Goal: Use online tool/utility: Utilize a website feature to perform a specific function

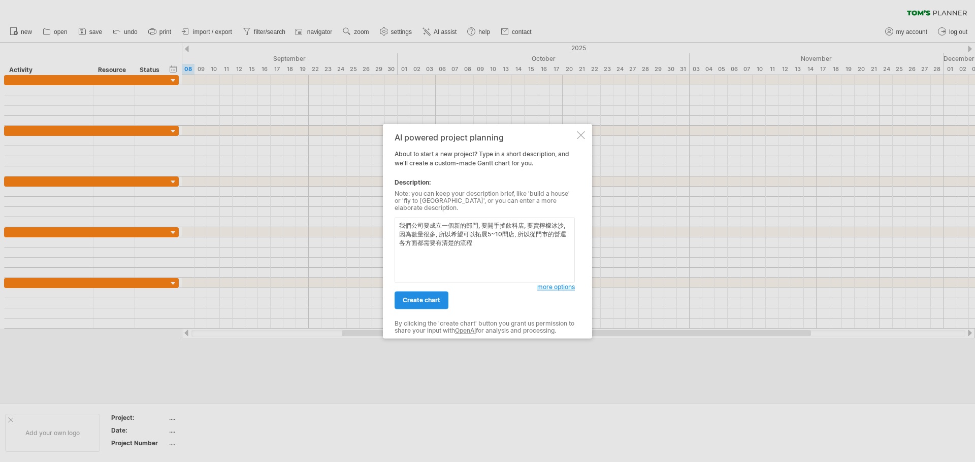
type textarea "我們公司要成立一個新的部門, 要開手搖飲料店, 要賣檸檬冰沙, 因為數量很多, 所以希望可以拓展5~10間店, 所以從門市的營運各方面都需要有清楚的流程"
click at [422, 303] on link "create chart" at bounding box center [421, 300] width 54 height 18
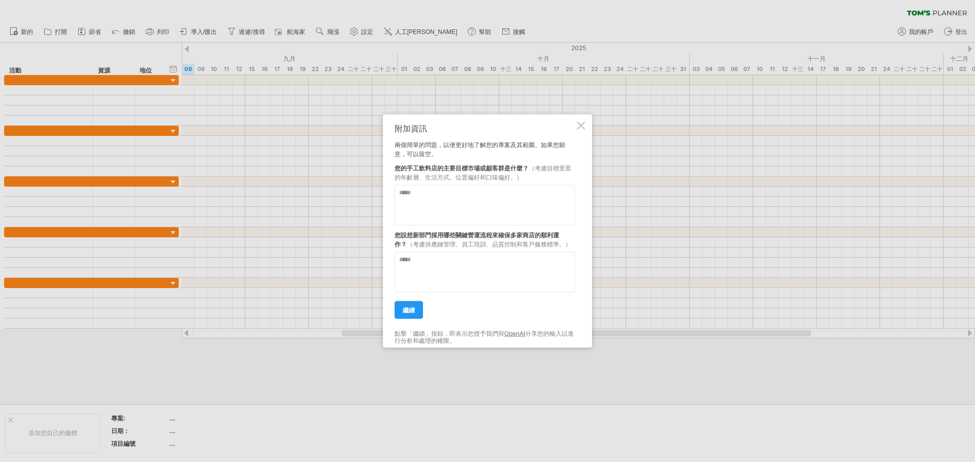
click at [501, 205] on textarea at bounding box center [484, 205] width 180 height 41
type textarea "**********"
click at [511, 271] on textarea at bounding box center [484, 272] width 180 height 41
type textarea "**********"
click at [415, 312] on link "繼續" at bounding box center [408, 310] width 28 height 18
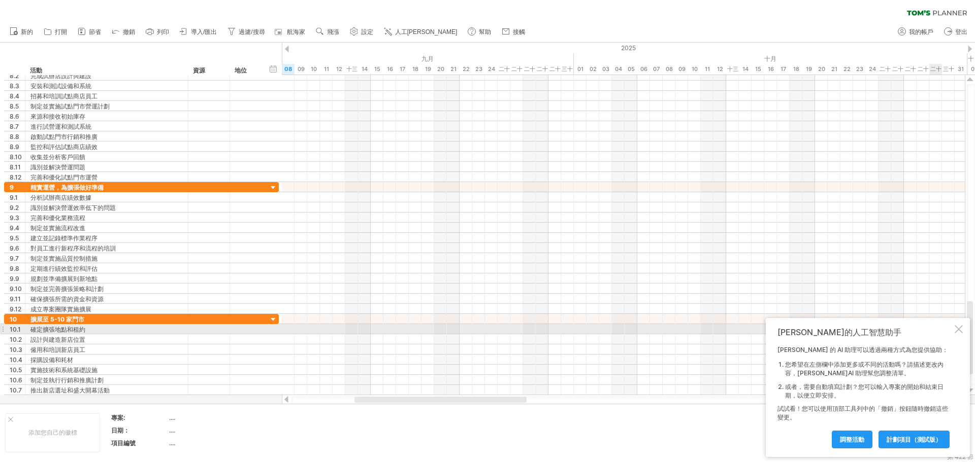
click at [957, 325] on div at bounding box center [958, 329] width 8 height 8
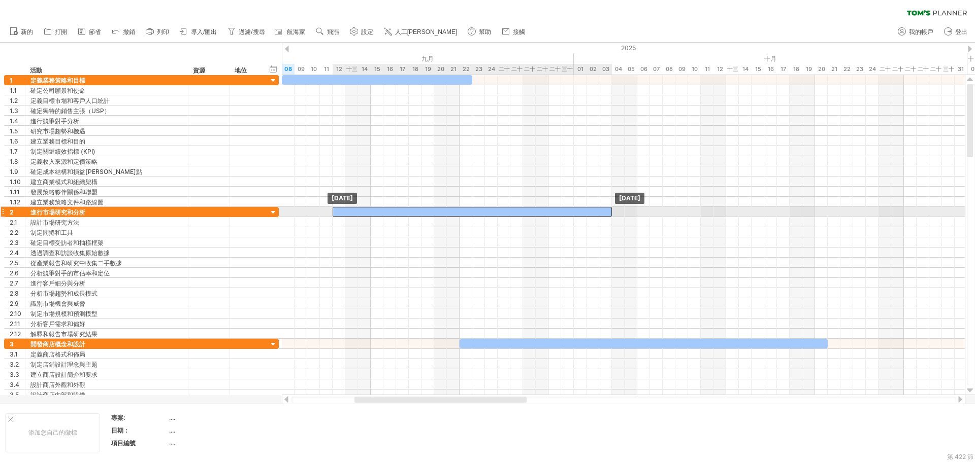
drag, startPoint x: 510, startPoint y: 211, endPoint x: 468, endPoint y: 208, distance: 41.2
click at [468, 208] on div at bounding box center [471, 212] width 279 height 10
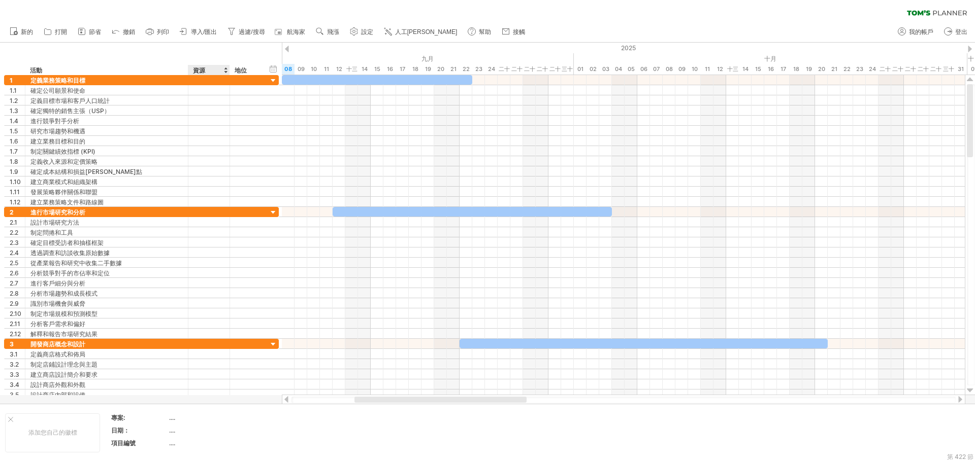
click at [197, 72] on font "資源" at bounding box center [199, 70] width 12 height 8
click at [169, 78] on div "定義業務策略和目標" at bounding box center [106, 80] width 152 height 10
click at [170, 75] on input "**********" at bounding box center [106, 80] width 152 height 10
click at [259, 71] on div at bounding box center [258, 70] width 4 height 10
click at [257, 79] on div at bounding box center [246, 80] width 22 height 10
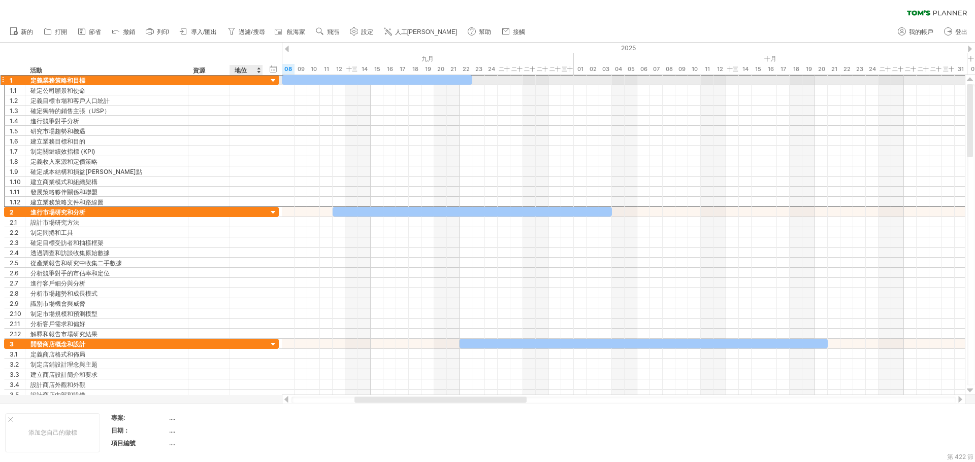
click at [266, 79] on div "**********" at bounding box center [141, 80] width 275 height 11
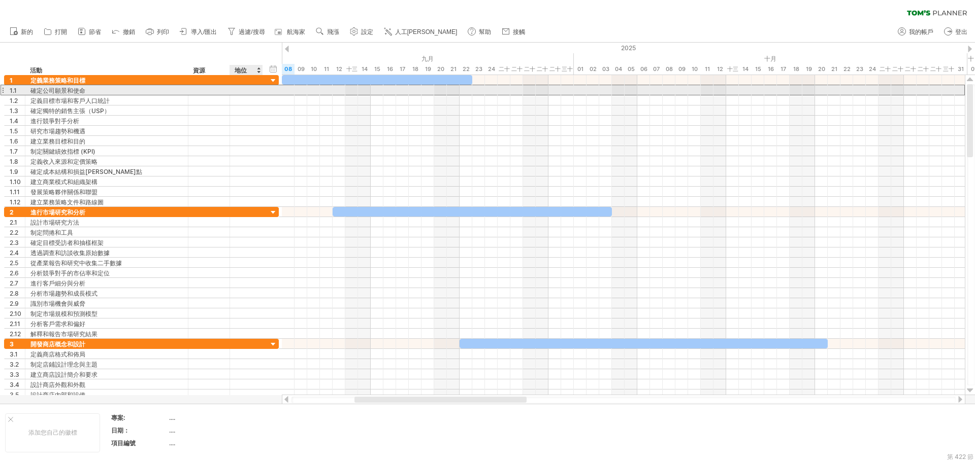
click at [270, 88] on div "**********" at bounding box center [141, 90] width 275 height 11
click at [309, 91] on div at bounding box center [623, 90] width 683 height 10
drag, startPoint x: 324, startPoint y: 93, endPoint x: 331, endPoint y: 93, distance: 7.1
click at [331, 93] on div at bounding box center [623, 90] width 683 height 10
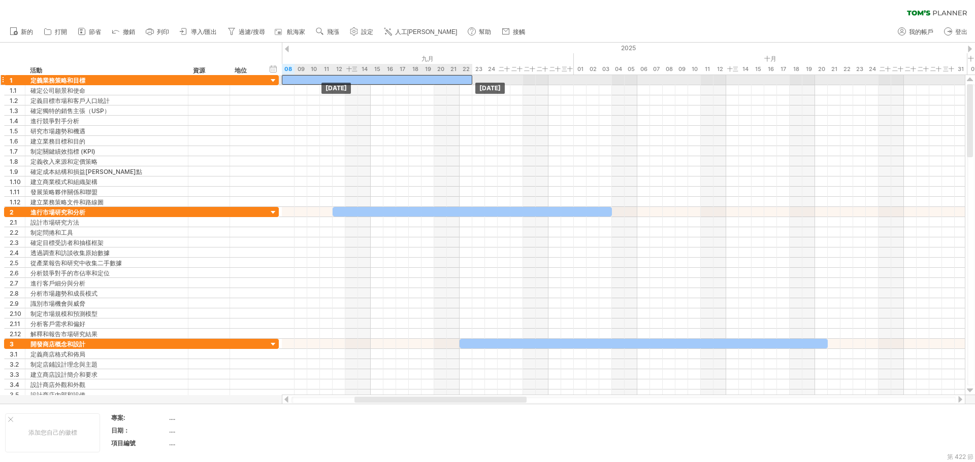
click at [342, 83] on div "[DATE] [DATE]" at bounding box center [623, 235] width 683 height 320
click at [14, 82] on div "1" at bounding box center [17, 80] width 15 height 10
click at [5, 82] on div "1" at bounding box center [15, 80] width 21 height 10
click at [3, 81] on div at bounding box center [3, 80] width 4 height 11
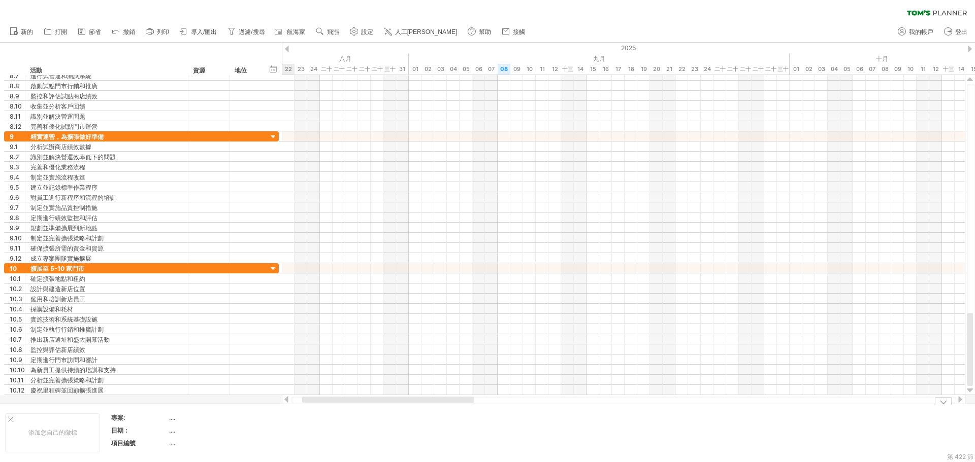
drag, startPoint x: 399, startPoint y: 401, endPoint x: 347, endPoint y: 416, distance: 54.5
click at [347, 416] on div "嘗試造訪 [DOMAIN_NAME] 再次連接... 0% 清除過濾器 新的" at bounding box center [487, 231] width 975 height 462
drag, startPoint x: 346, startPoint y: 402, endPoint x: 284, endPoint y: 395, distance: 62.8
click at [304, 400] on div at bounding box center [378, 400] width 172 height 6
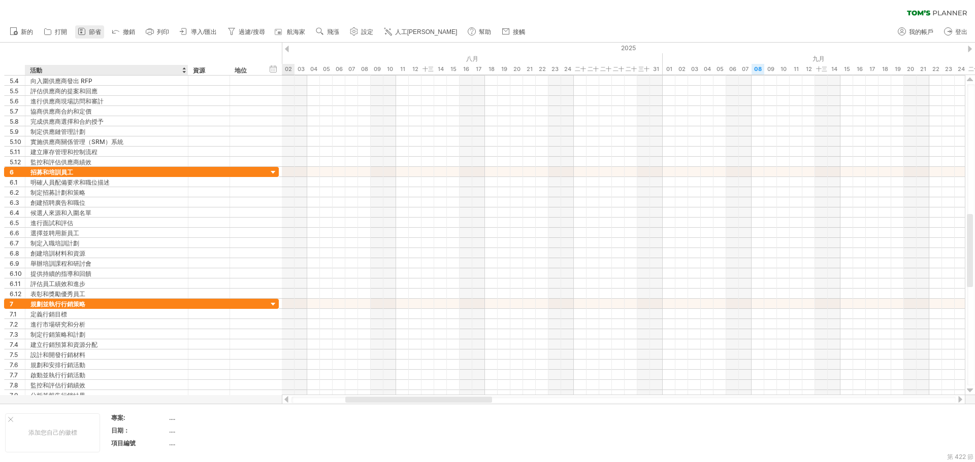
click at [94, 38] on link "節省" at bounding box center [89, 31] width 29 height 13
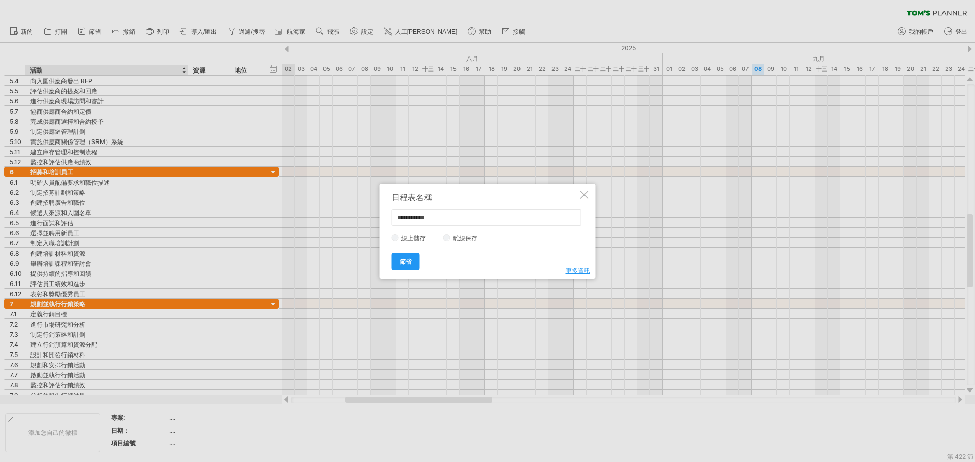
click at [585, 195] on div at bounding box center [584, 195] width 8 height 8
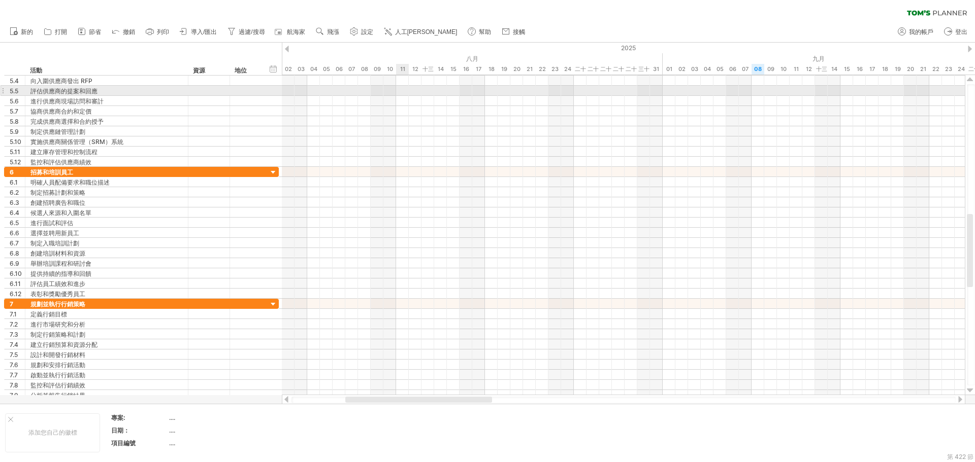
click at [405, 80] on div at bounding box center [623, 81] width 683 height 10
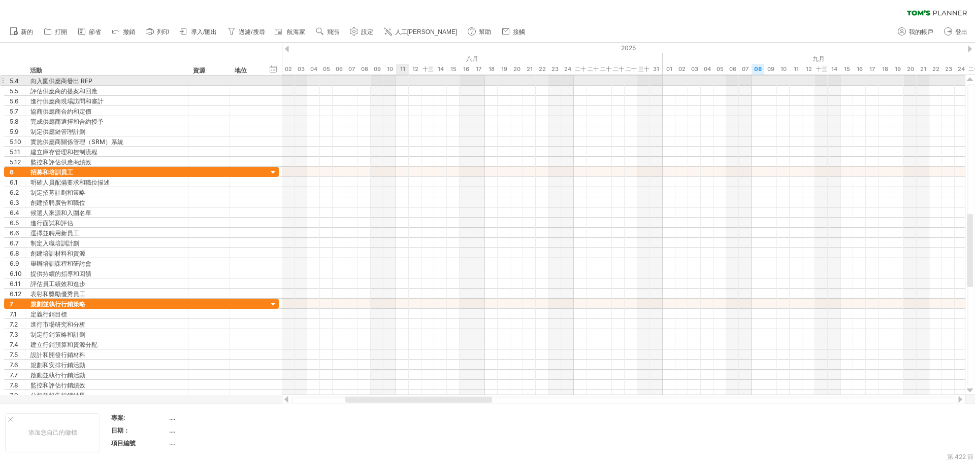
click at [405, 80] on div at bounding box center [623, 81] width 683 height 10
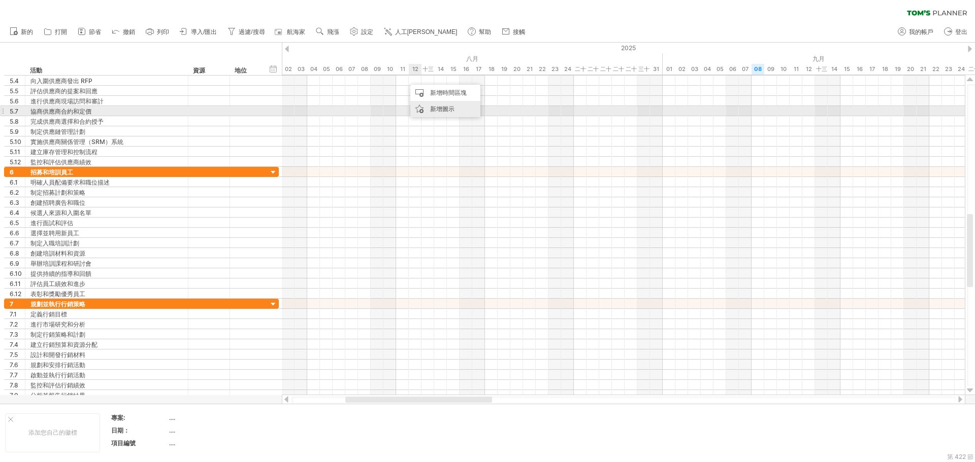
click at [428, 107] on div "新增圖示" at bounding box center [445, 109] width 70 height 16
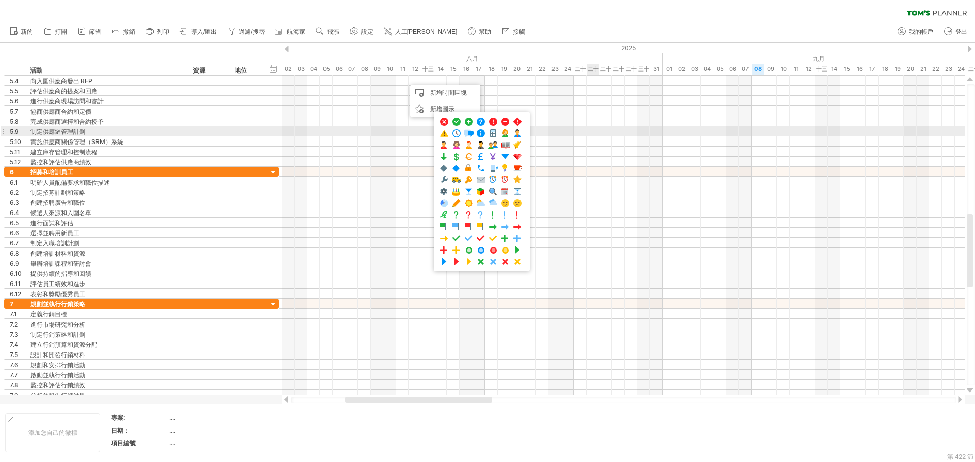
click at [591, 127] on div at bounding box center [623, 131] width 683 height 10
